Goal: Complete application form

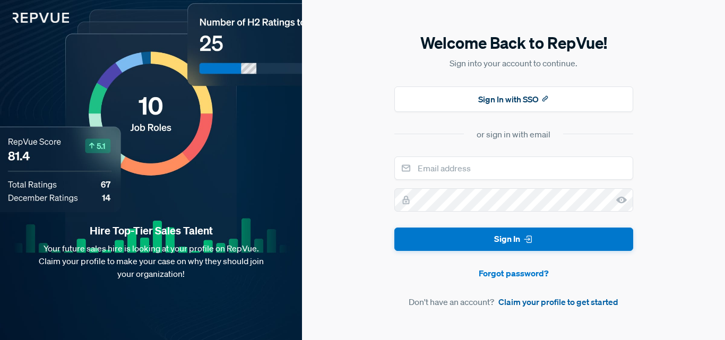
click at [519, 304] on link "Claim your profile to get started" at bounding box center [558, 302] width 120 height 13
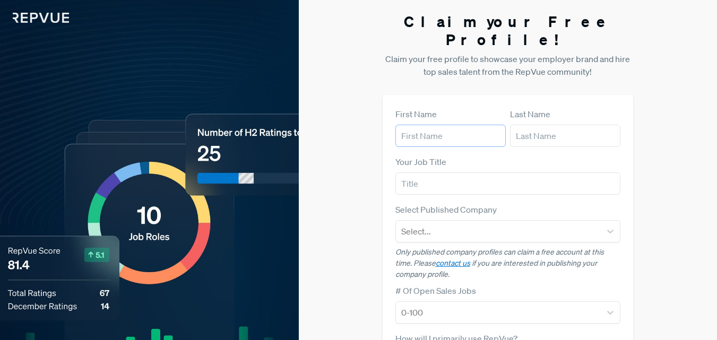
click at [449, 125] on input "text" at bounding box center [450, 136] width 110 height 22
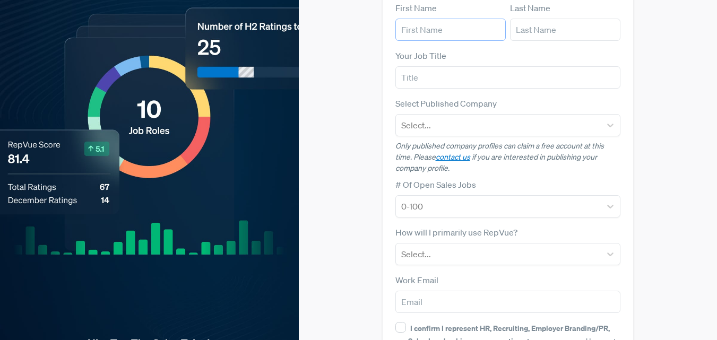
scroll to position [159, 0]
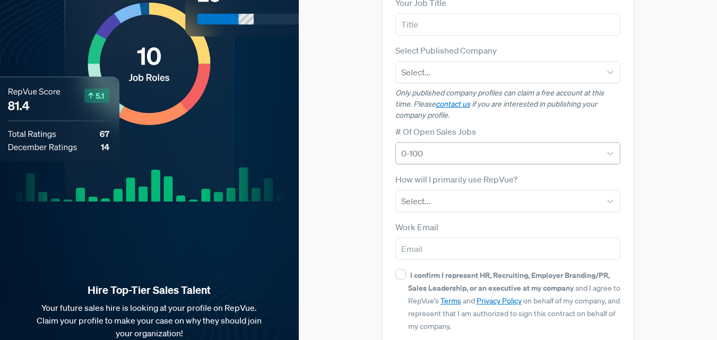
click at [444, 146] on div at bounding box center [498, 153] width 195 height 15
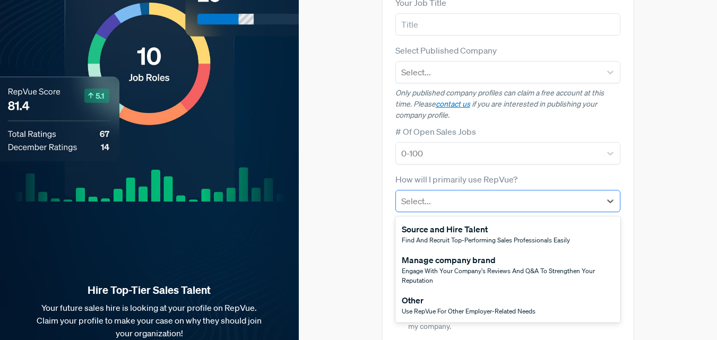
click at [447, 194] on div at bounding box center [498, 201] width 195 height 15
click at [470, 223] on div "Source and Hire Talent" at bounding box center [486, 229] width 168 height 13
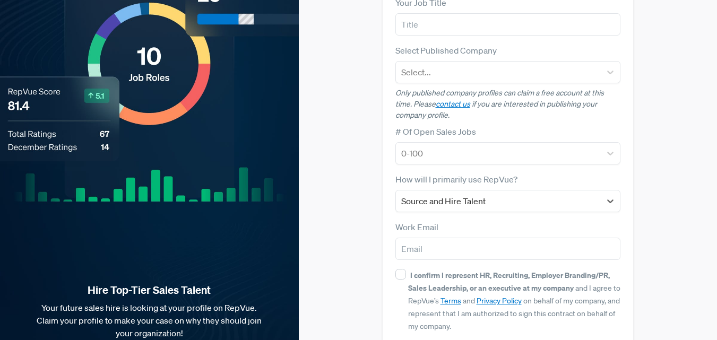
scroll to position [200, 0]
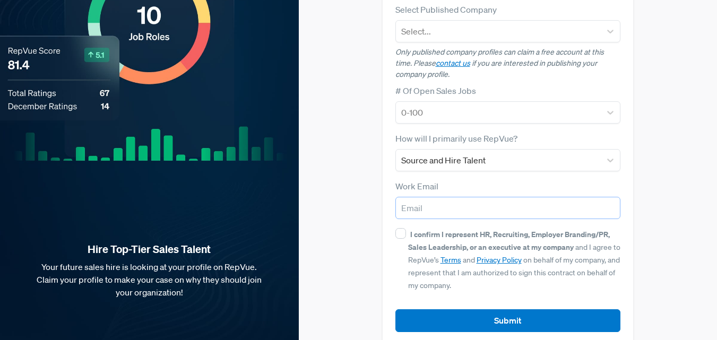
click at [466, 197] on input "email" at bounding box center [508, 208] width 226 height 22
paste input "hr@buy-to-let.co"
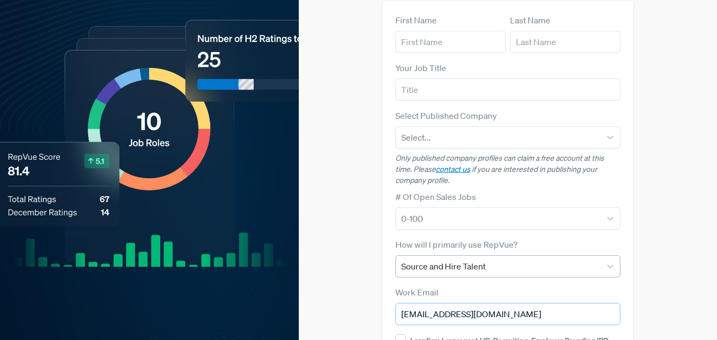
scroll to position [0, 0]
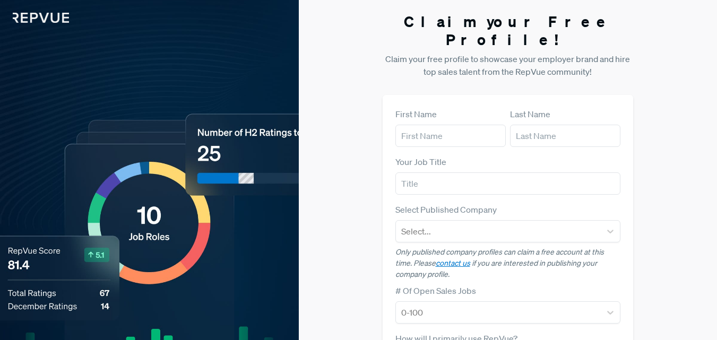
type input "hr@buy-to-let.co"
click at [424, 127] on input "text" at bounding box center [450, 136] width 110 height 22
paste input "Charles"
type input "Charles"
click at [540, 126] on input "text" at bounding box center [565, 136] width 110 height 22
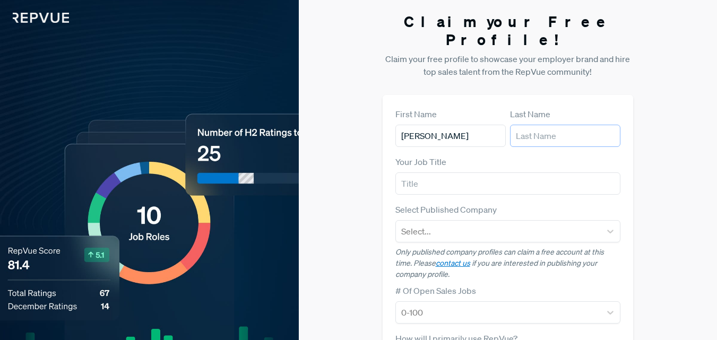
paste input "Martin"
type input "Martin"
click at [443, 172] on input "text" at bounding box center [508, 183] width 226 height 22
paste input "Human Resource"
type input "Human Resource Manager"
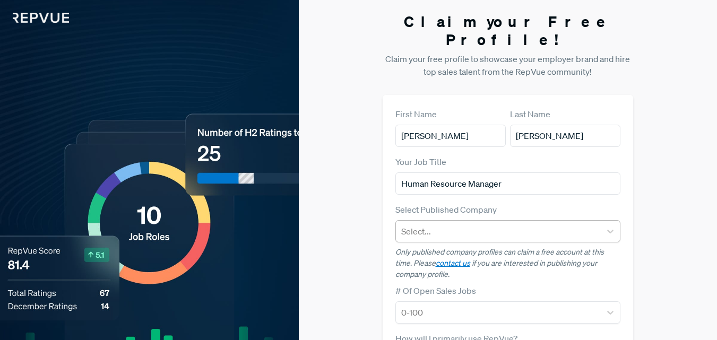
click at [456, 220] on div "Select..." at bounding box center [508, 231] width 226 height 22
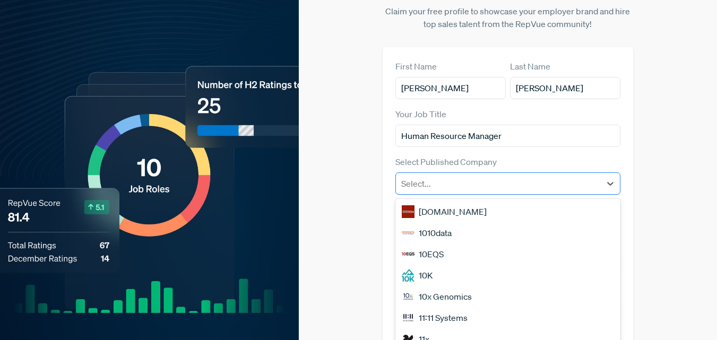
scroll to position [53, 0]
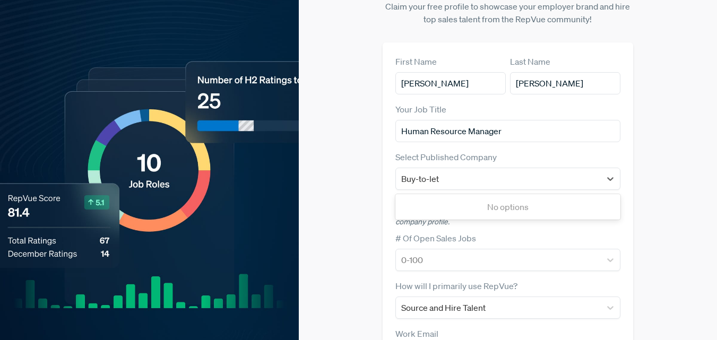
type input "Buy-to-let"
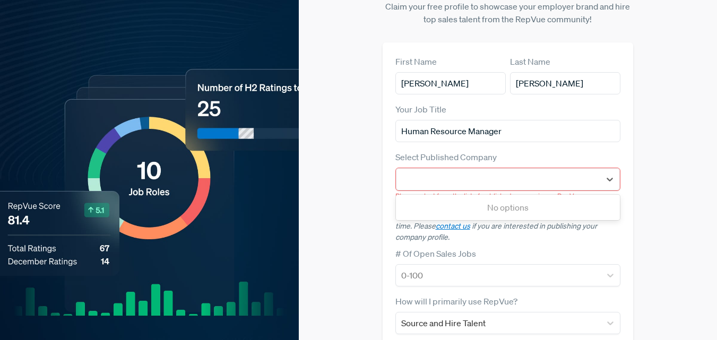
click at [644, 136] on div "Claim your Free Profile! Claim your free profile to showcase your employer bran…" at bounding box center [508, 233] width 418 height 573
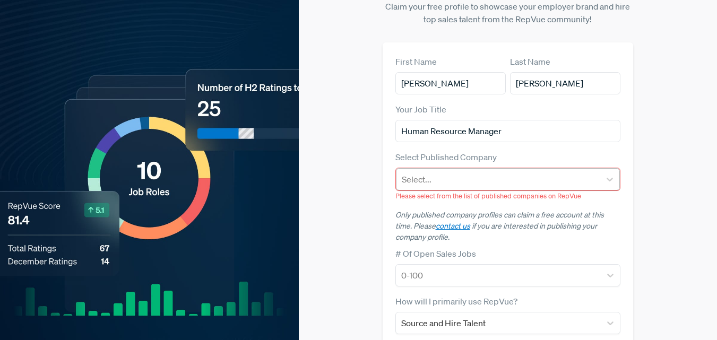
click at [583, 172] on div at bounding box center [499, 179] width 194 height 15
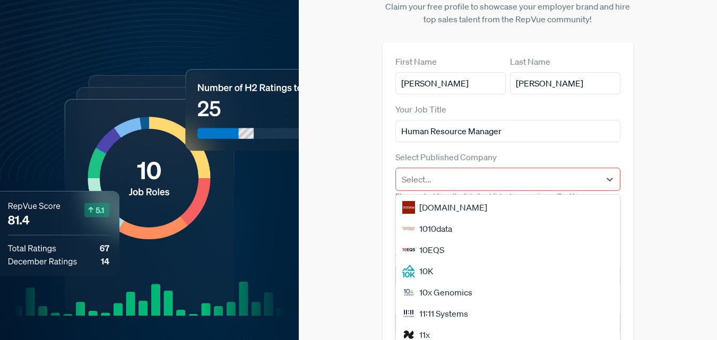
scroll to position [106, 0]
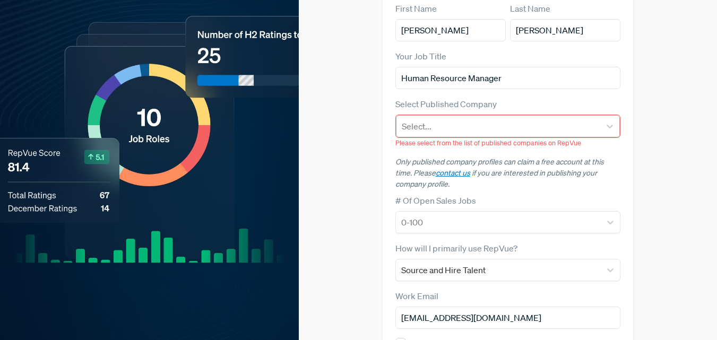
click at [432, 119] on div at bounding box center [499, 126] width 194 height 15
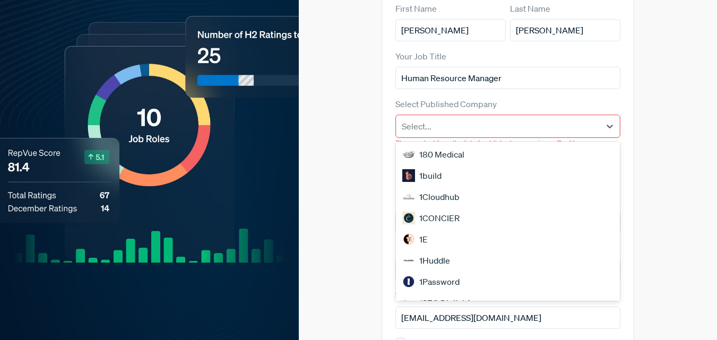
scroll to position [0, 0]
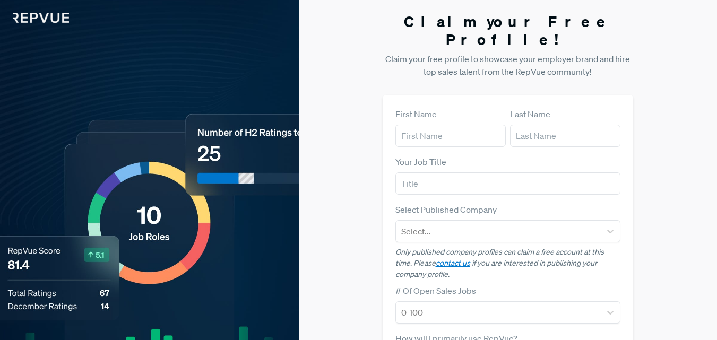
scroll to position [91, 0]
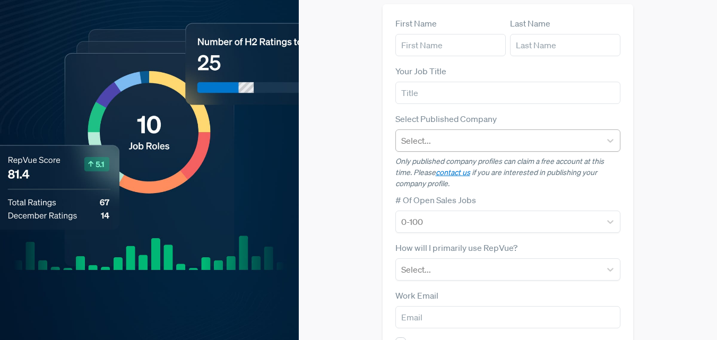
click at [489, 133] on div at bounding box center [498, 140] width 195 height 15
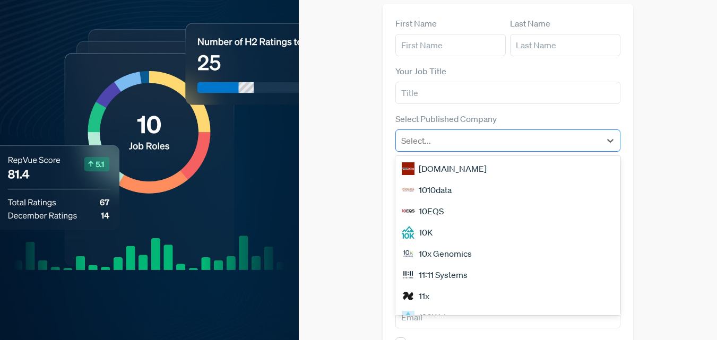
click at [470, 133] on div at bounding box center [498, 140] width 195 height 15
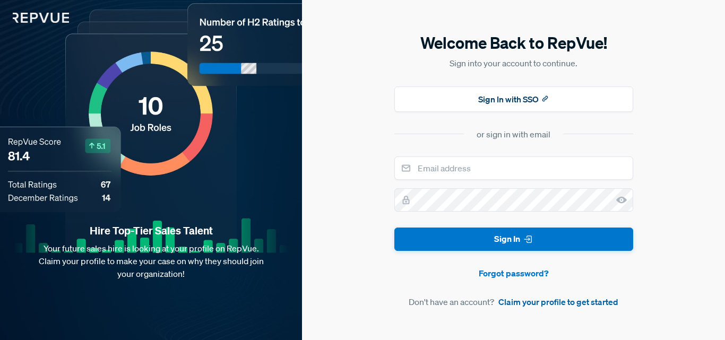
click at [530, 301] on link "Claim your profile to get started" at bounding box center [558, 302] width 120 height 13
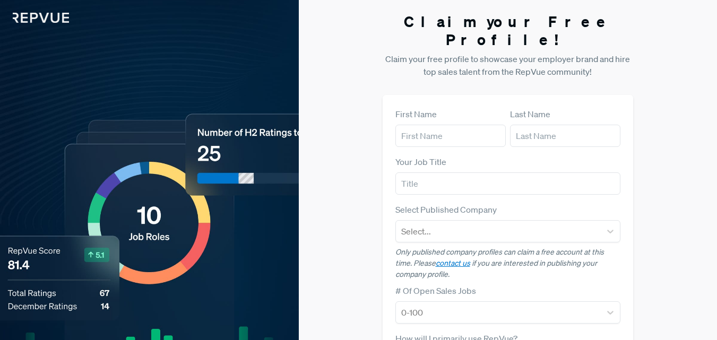
scroll to position [159, 0]
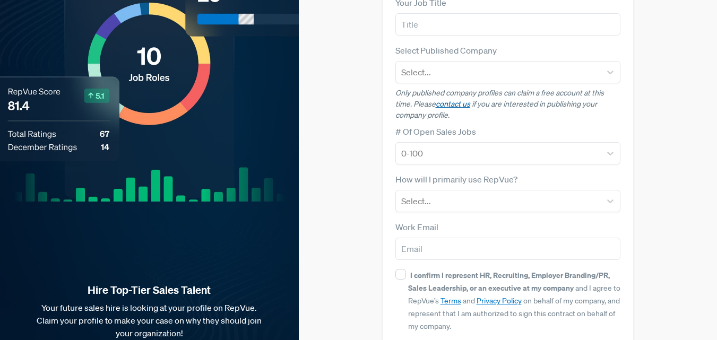
click at [448, 99] on link "contact us" at bounding box center [453, 104] width 34 height 10
click at [462, 99] on link "contact us" at bounding box center [453, 104] width 34 height 10
click at [461, 99] on link "contact us" at bounding box center [453, 104] width 34 height 10
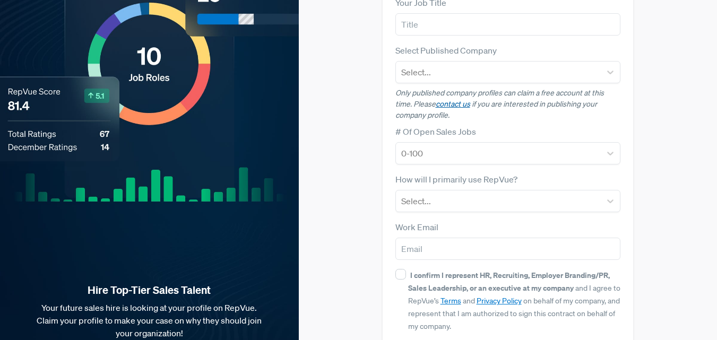
click at [461, 99] on link "contact us" at bounding box center [453, 104] width 34 height 10
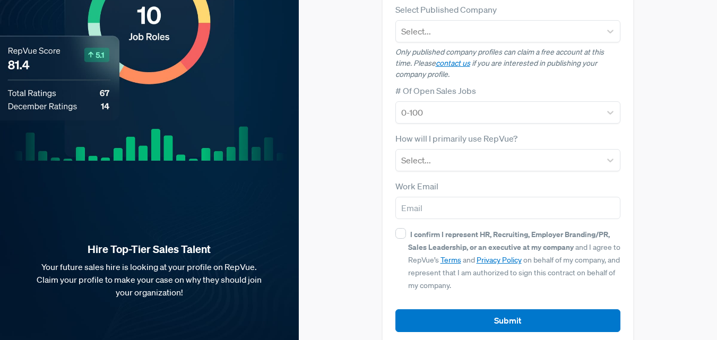
scroll to position [147, 0]
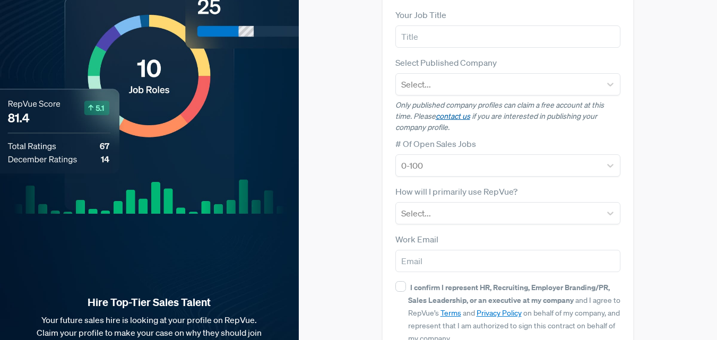
click at [455, 111] on link "contact us" at bounding box center [453, 116] width 34 height 10
click at [462, 111] on link "contact us" at bounding box center [453, 116] width 34 height 10
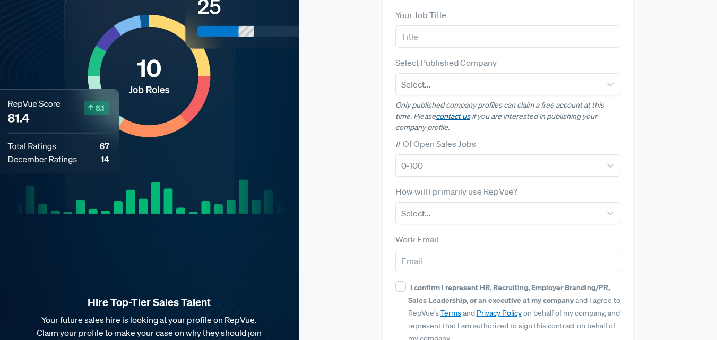
click at [462, 111] on link "contact us" at bounding box center [453, 116] width 34 height 10
